Goal: Information Seeking & Learning: Learn about a topic

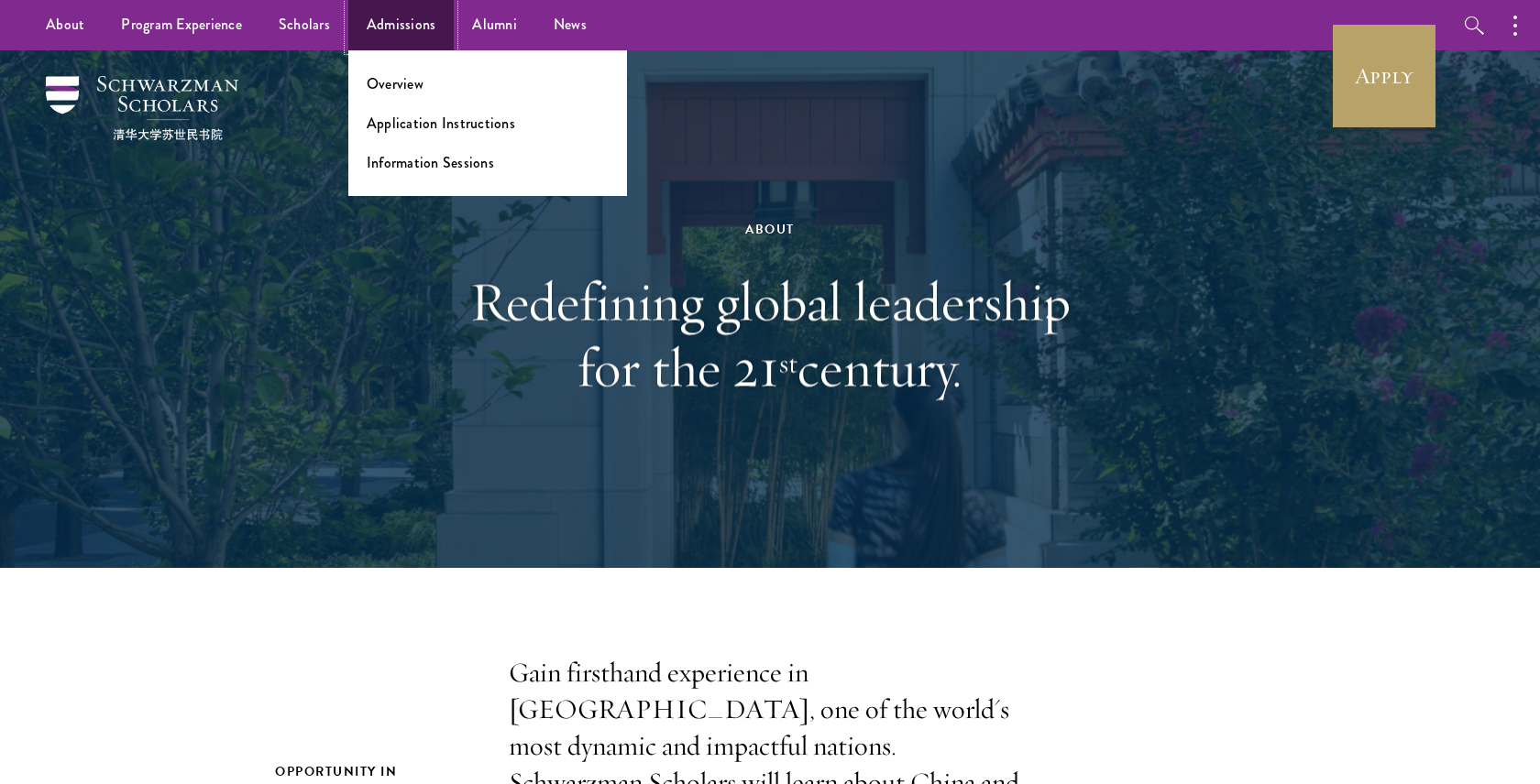
click at [425, 29] on link "Admissions" at bounding box center [401, 25] width 106 height 50
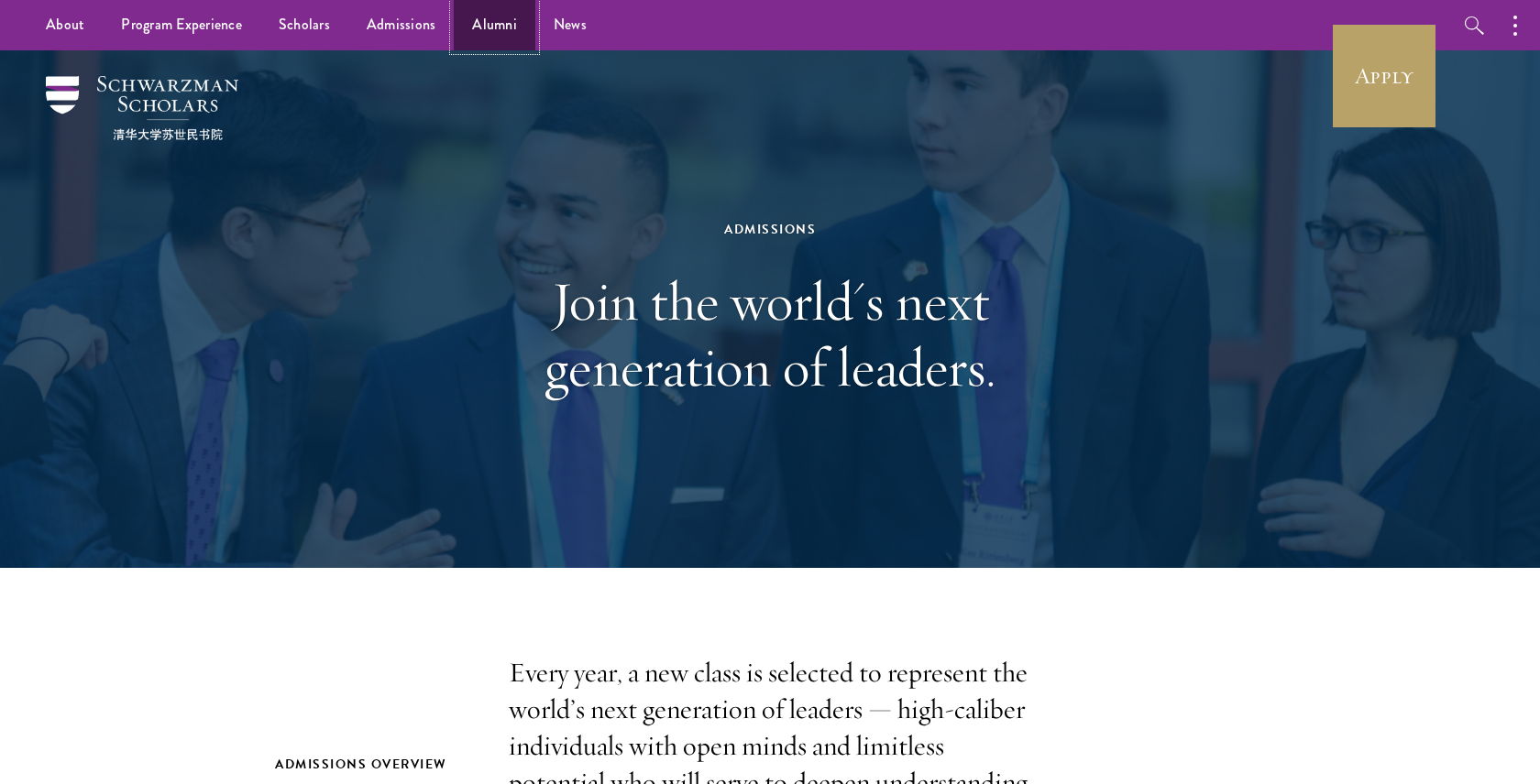
click at [495, 25] on link "Alumni" at bounding box center [494, 25] width 82 height 50
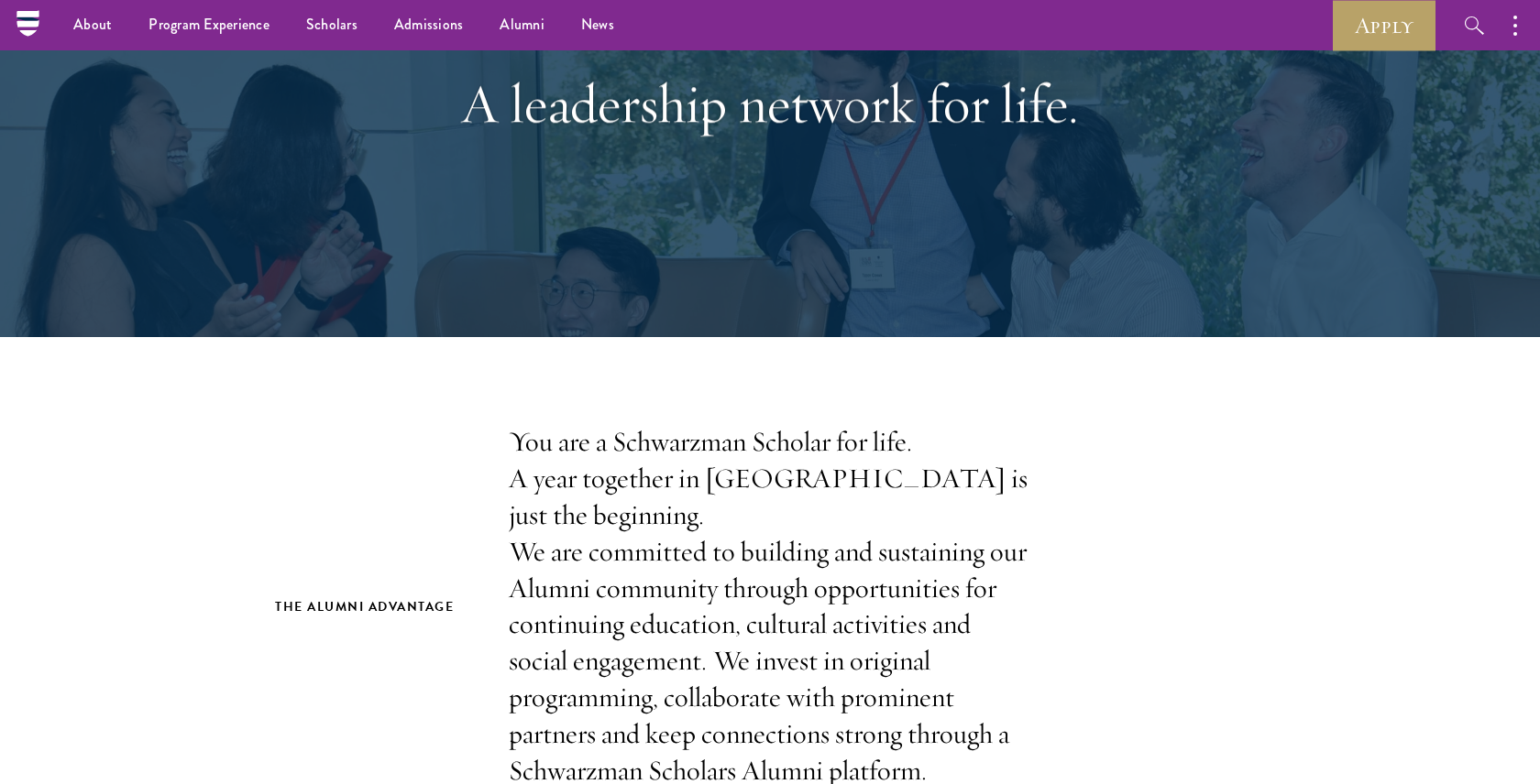
scroll to position [69, 0]
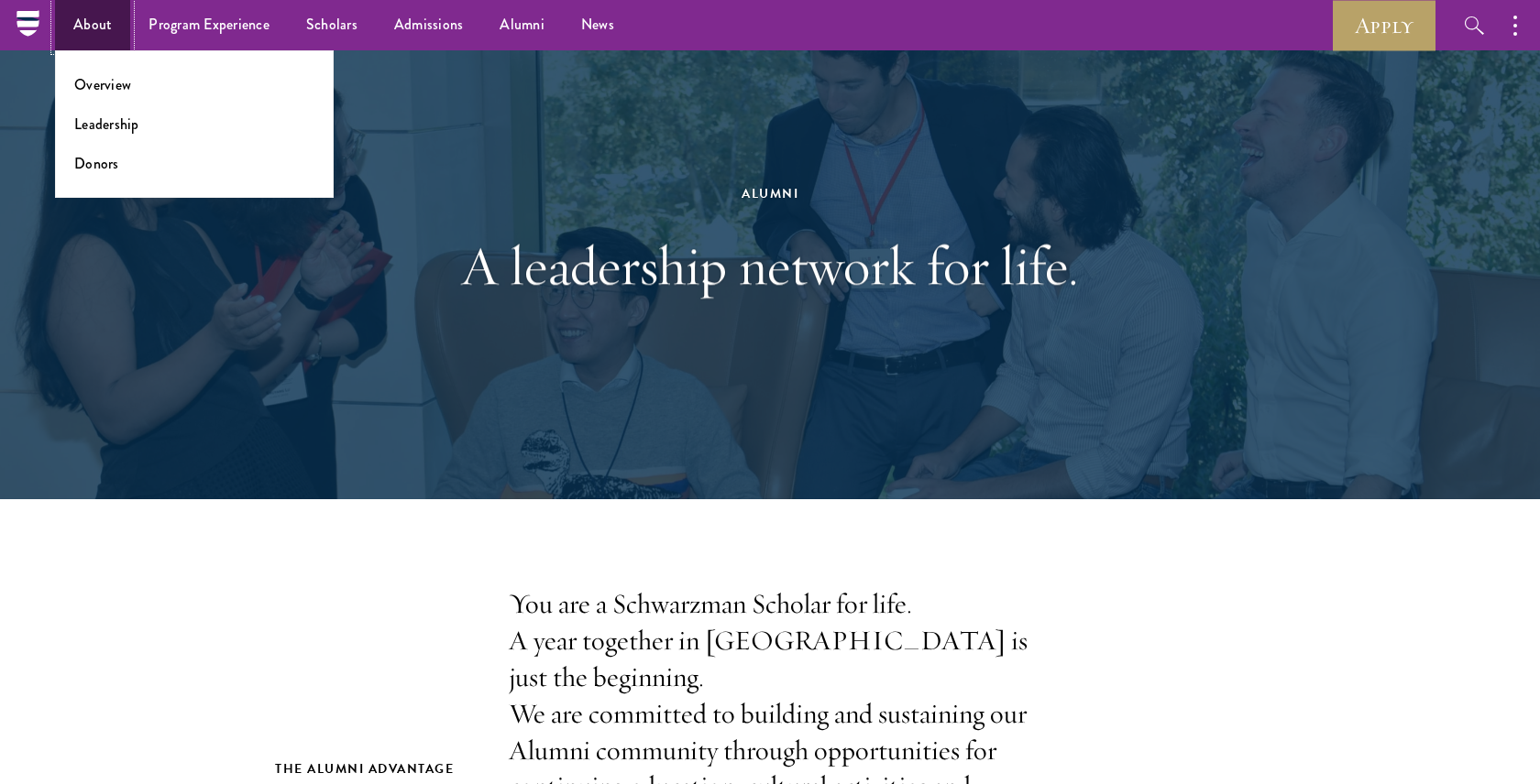
click at [120, 16] on link "About" at bounding box center [92, 25] width 75 height 50
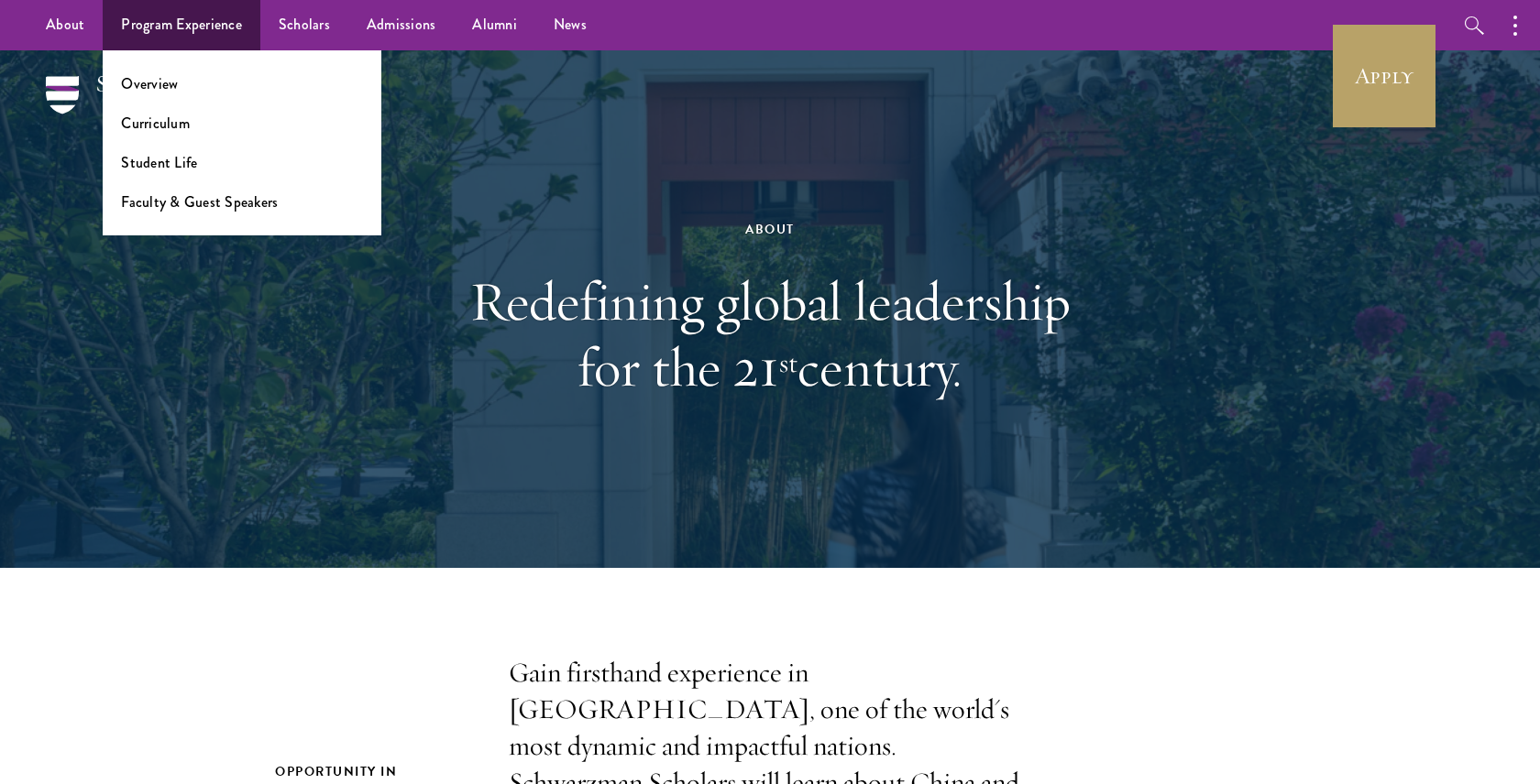
click at [141, 72] on ul "Overview Curriculum Student Life Faculty & Guest Speakers" at bounding box center [242, 142] width 279 height 185
click at [149, 86] on link "Overview" at bounding box center [149, 84] width 57 height 21
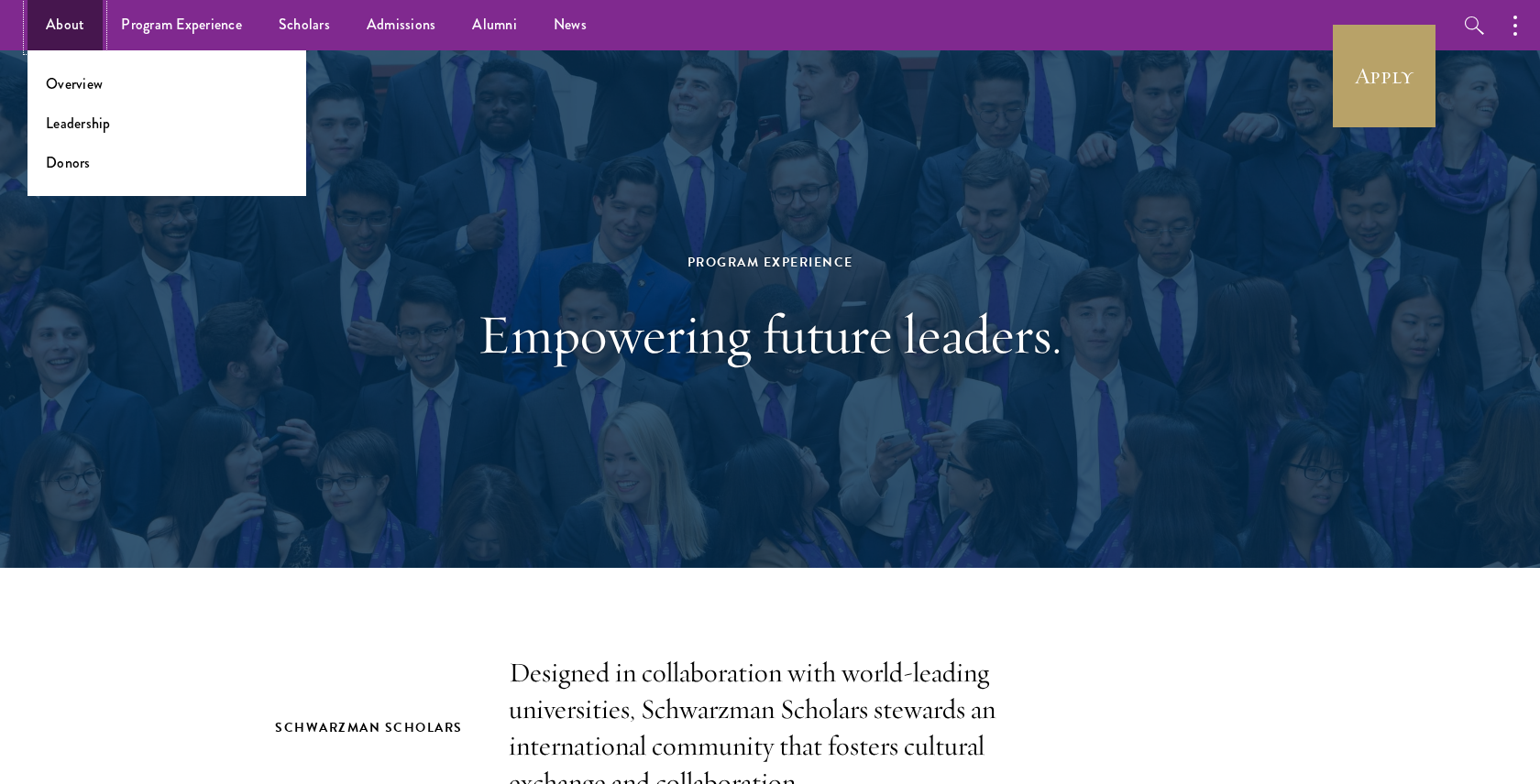
click at [66, 26] on link "About" at bounding box center [65, 25] width 75 height 50
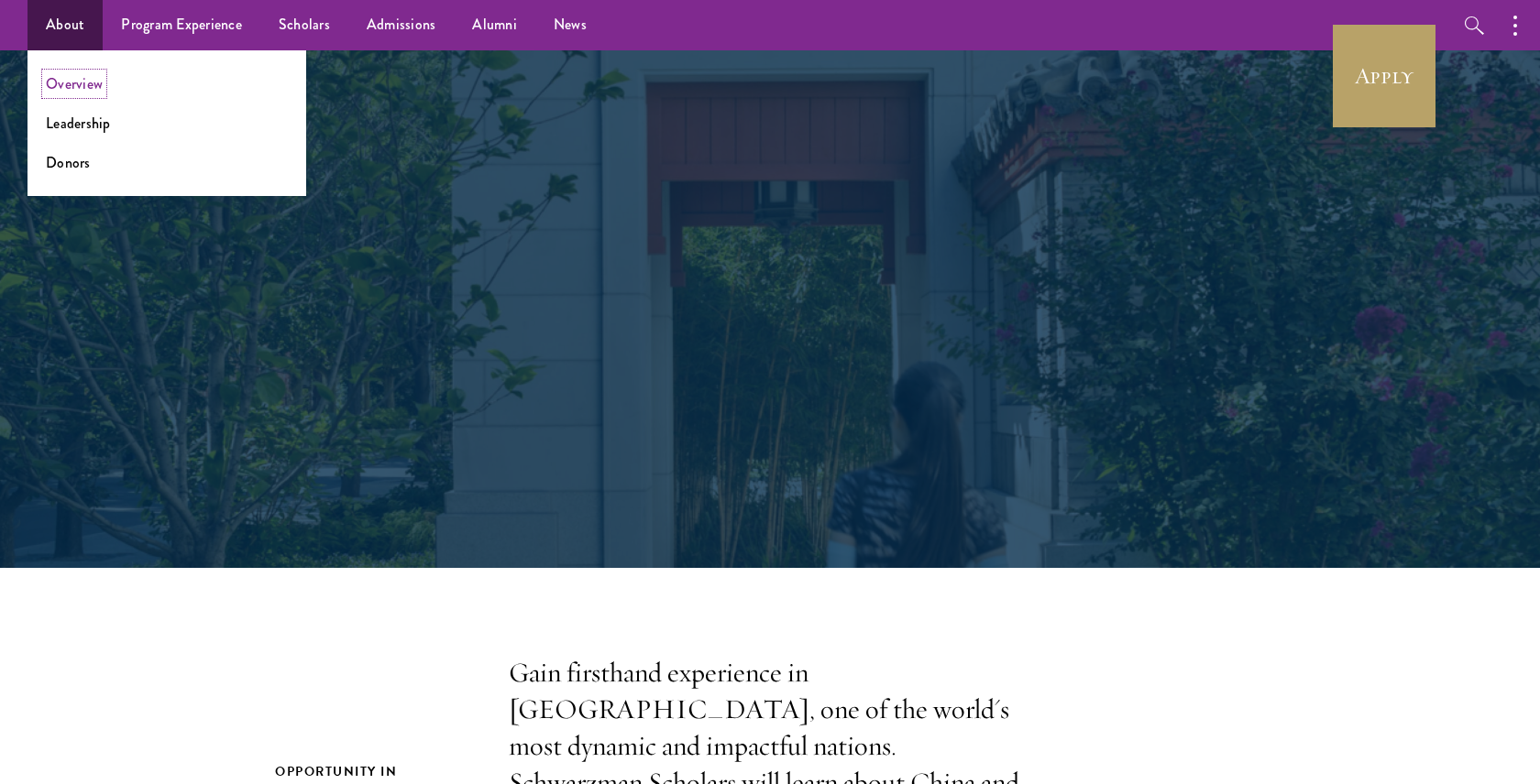
click at [100, 89] on link "Overview" at bounding box center [73, 84] width 57 height 21
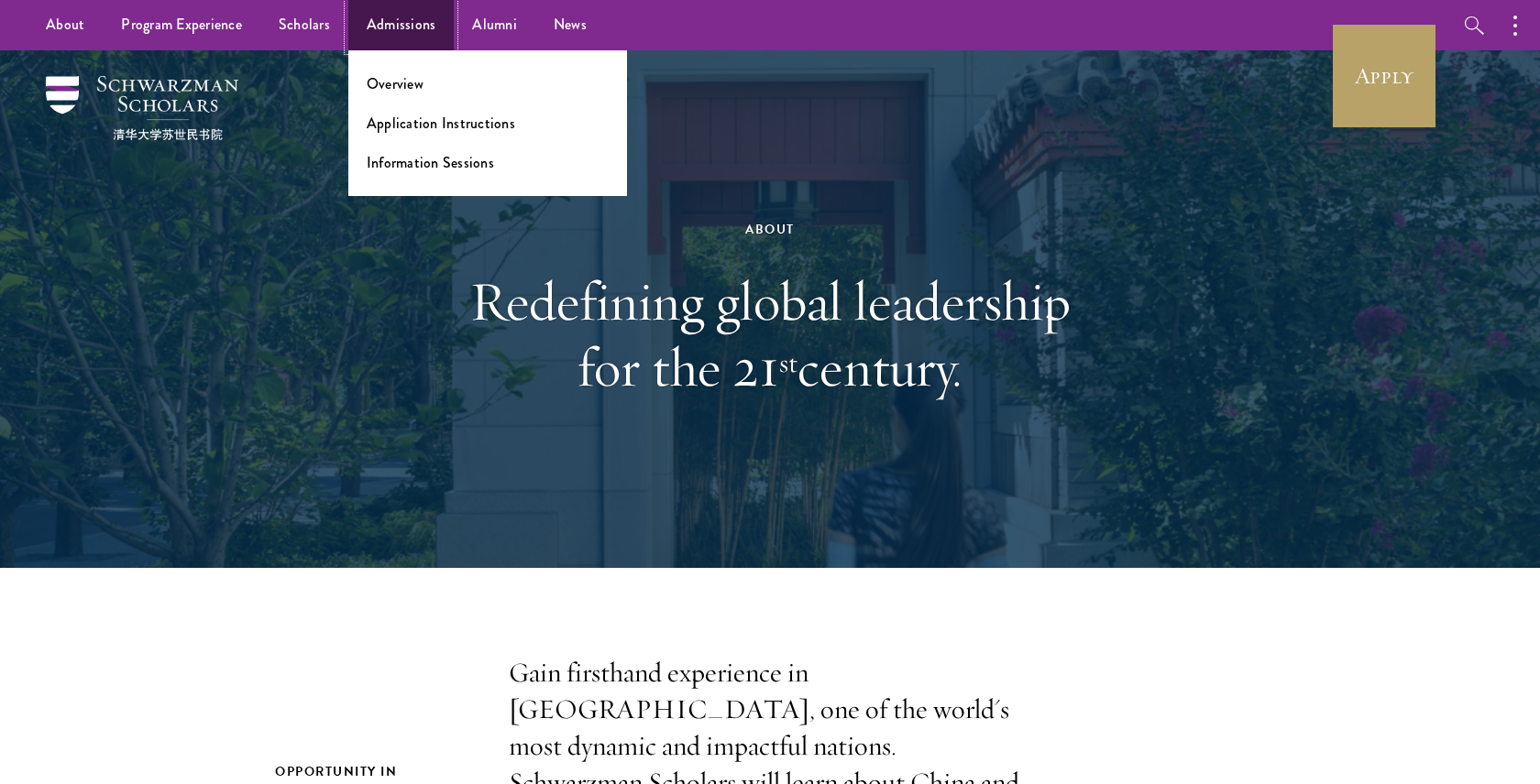
click at [383, 28] on link "Admissions" at bounding box center [401, 25] width 106 height 50
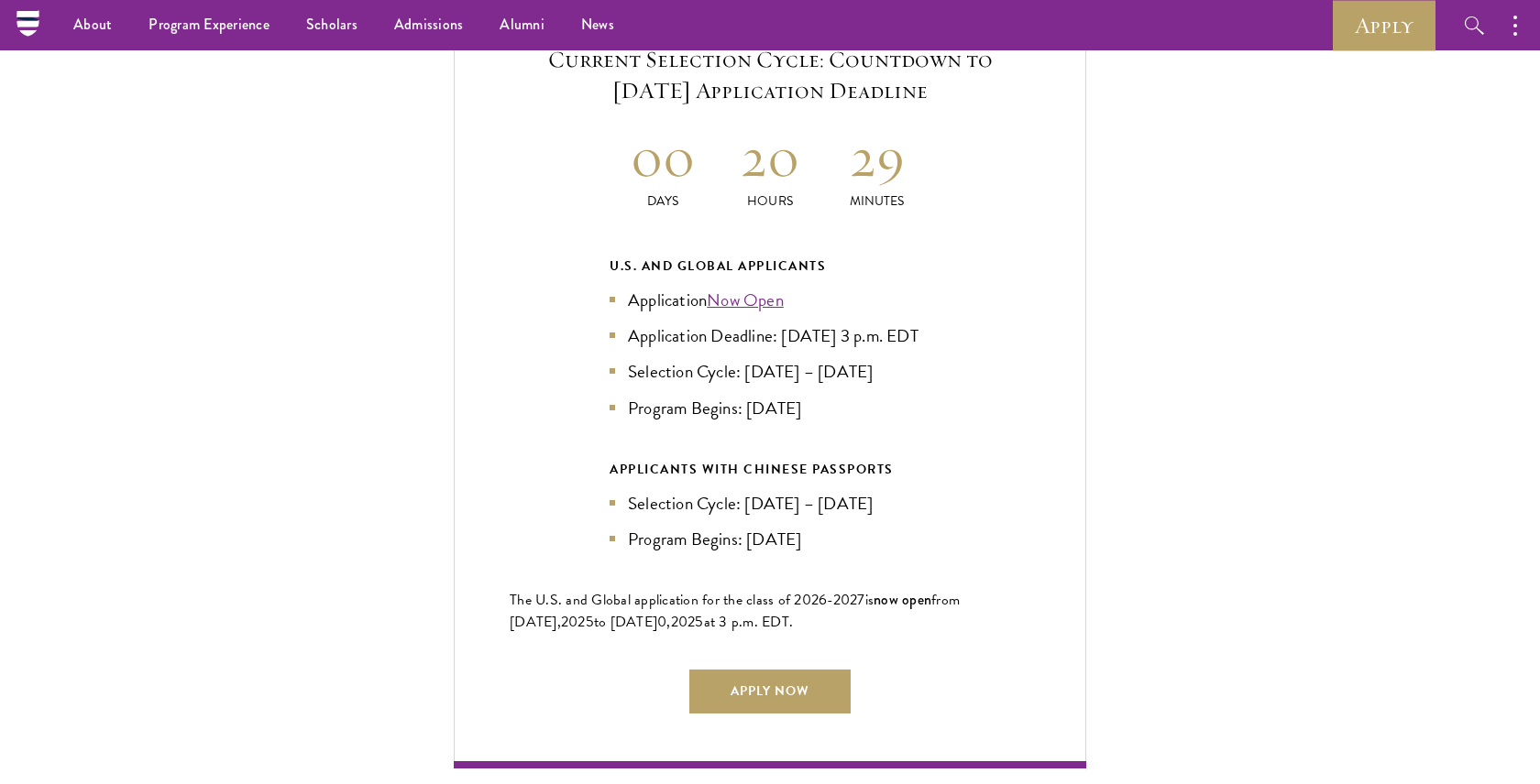
scroll to position [3979, 0]
